Goal: Check status: Check status

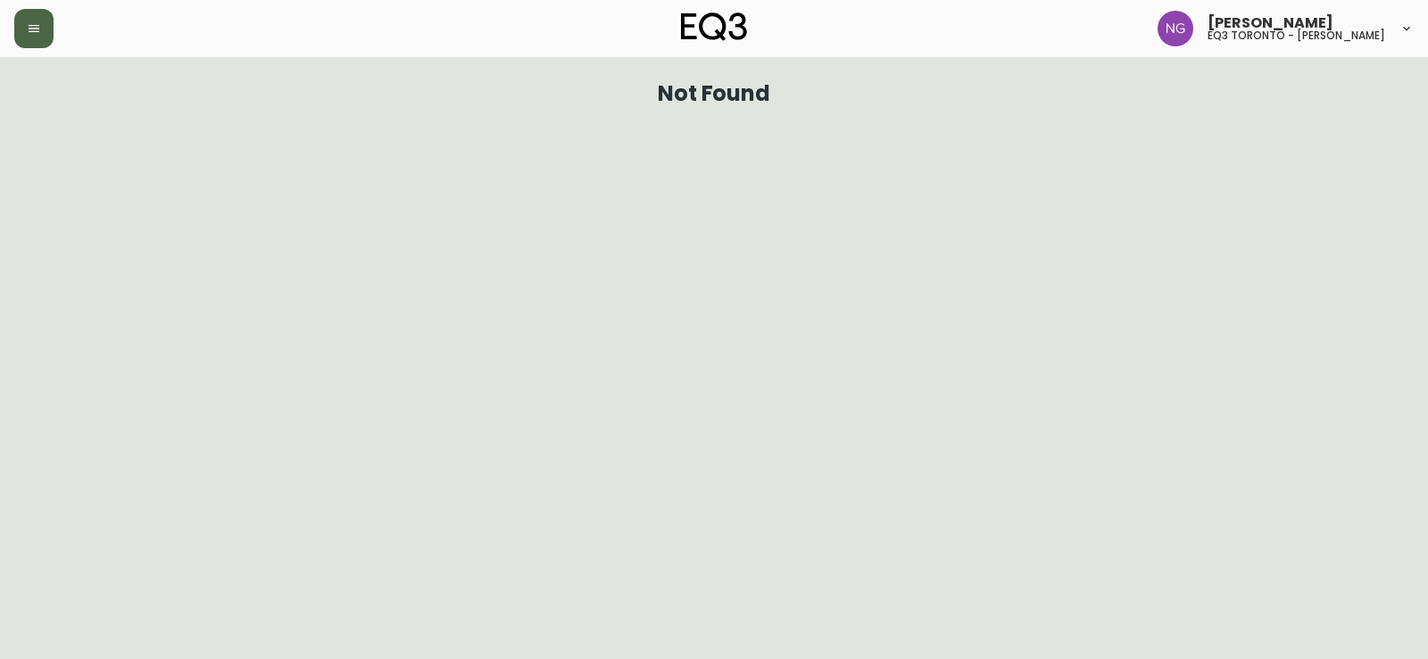
click at [41, 39] on button "button" at bounding box center [33, 28] width 39 height 39
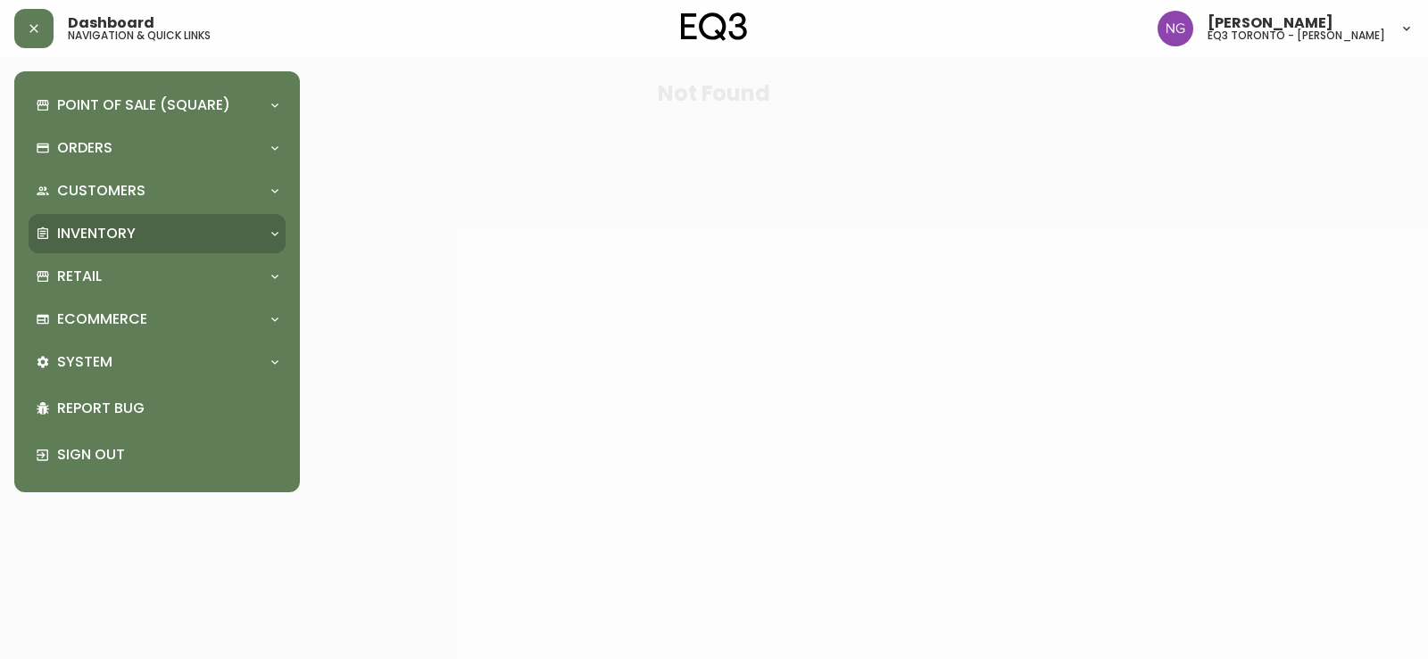
click at [104, 243] on p "Inventory" at bounding box center [96, 234] width 79 height 20
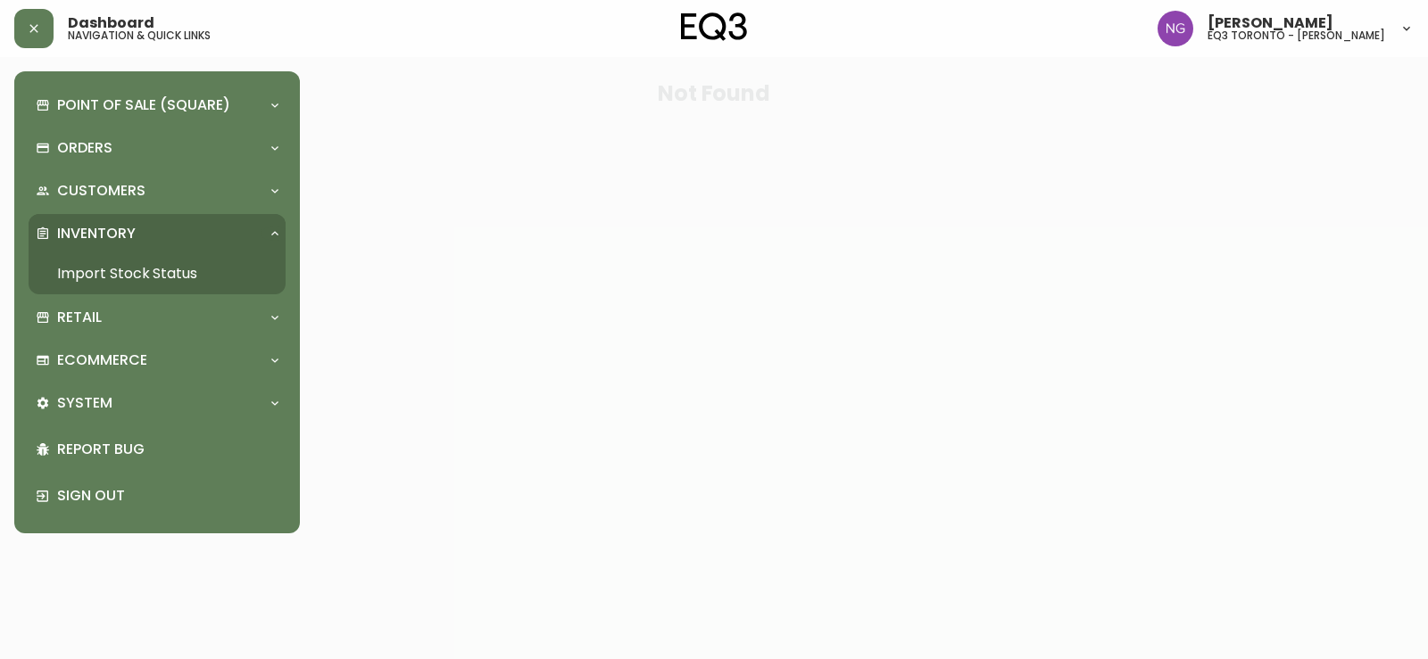
click at [115, 262] on link "Import Stock Status" at bounding box center [157, 273] width 257 height 41
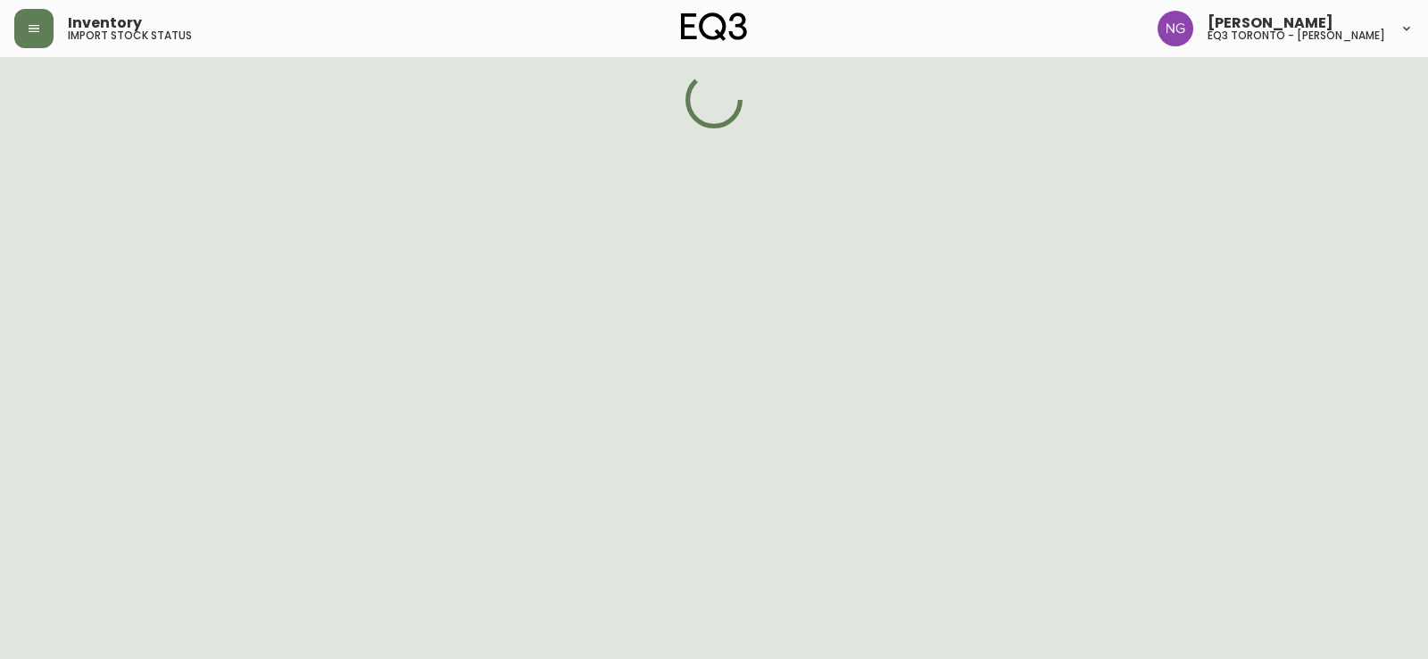
click at [115, 263] on div "Point of Sale (Square) Payments Virtual Terminal Transactions Search Terminals …" at bounding box center [143, 329] width 286 height 659
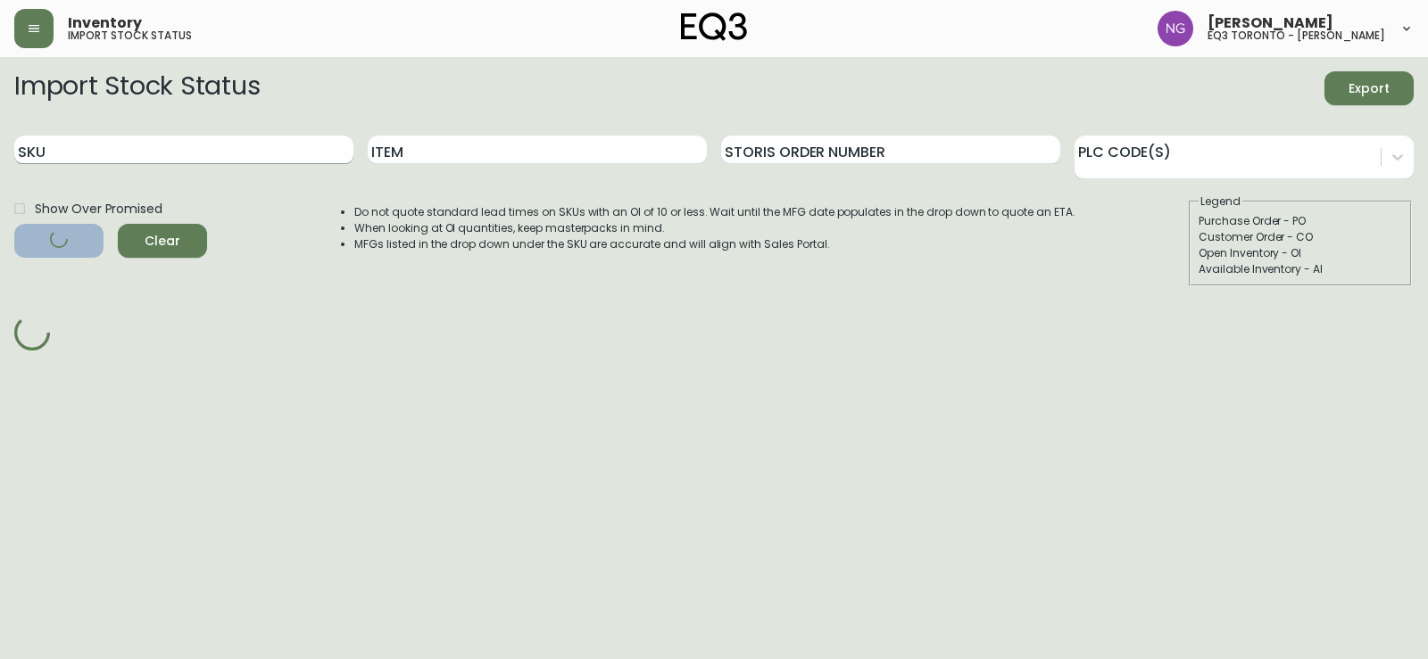
click at [185, 148] on input "SKU" at bounding box center [183, 150] width 339 height 29
paste input "[PHONE_NUMBER]"
type input "[PHONE_NUMBER]"
click at [14, 224] on button "Filter" at bounding box center [58, 241] width 89 height 34
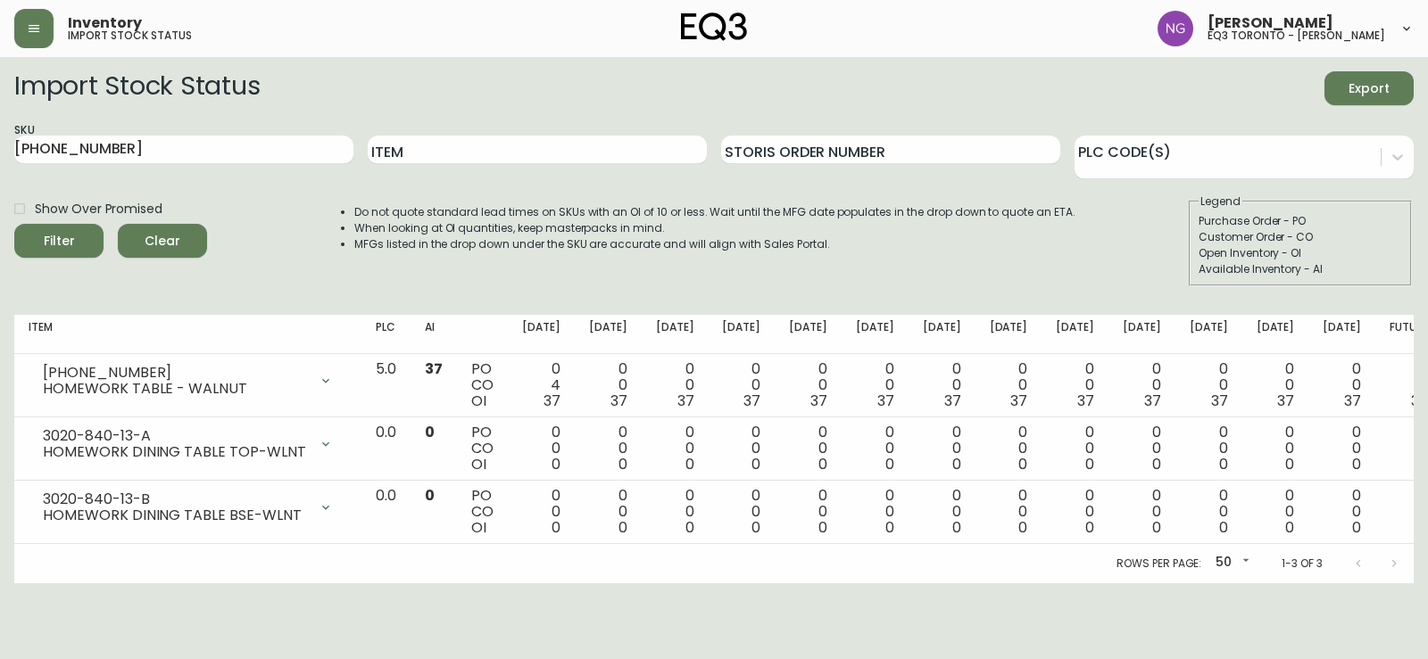
click at [1327, 125] on div "PLC Code(s)" at bounding box center [1243, 150] width 339 height 58
